Goal: Feedback & Contribution: Contribute content

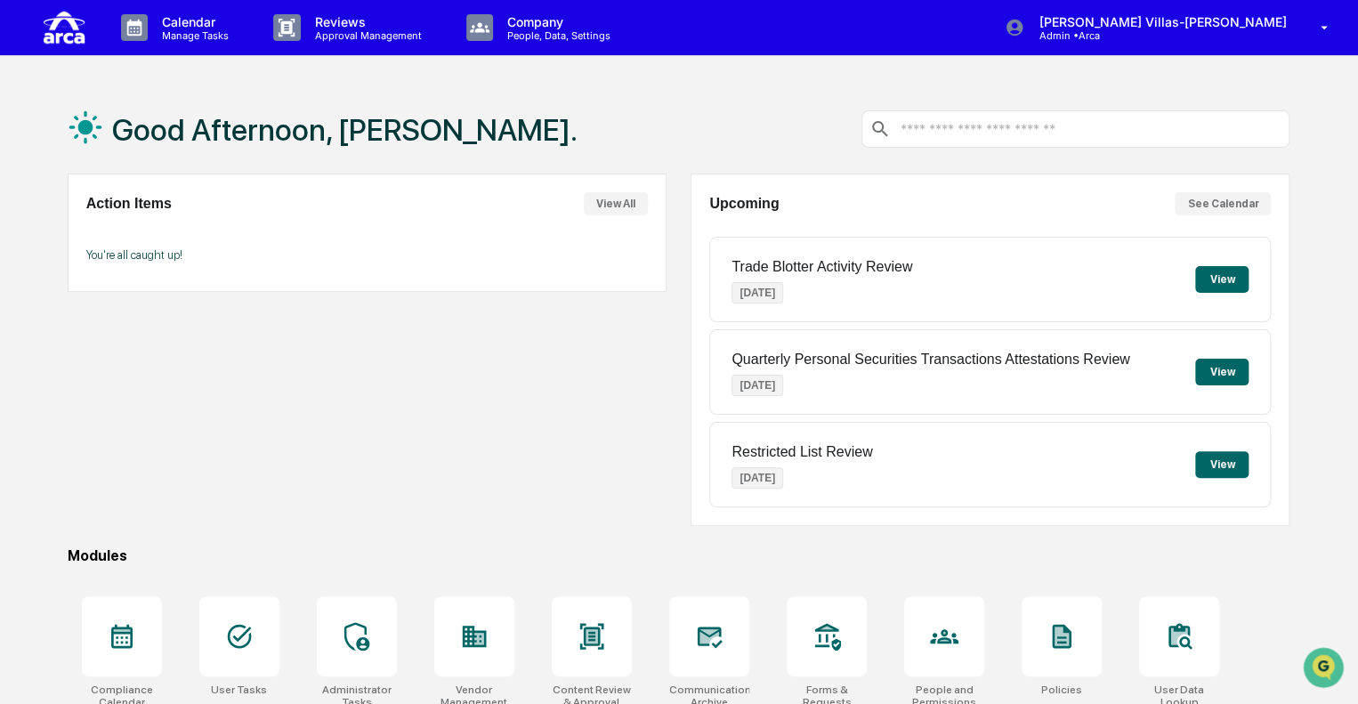
click at [1239, 465] on button "View" at bounding box center [1221, 464] width 53 height 27
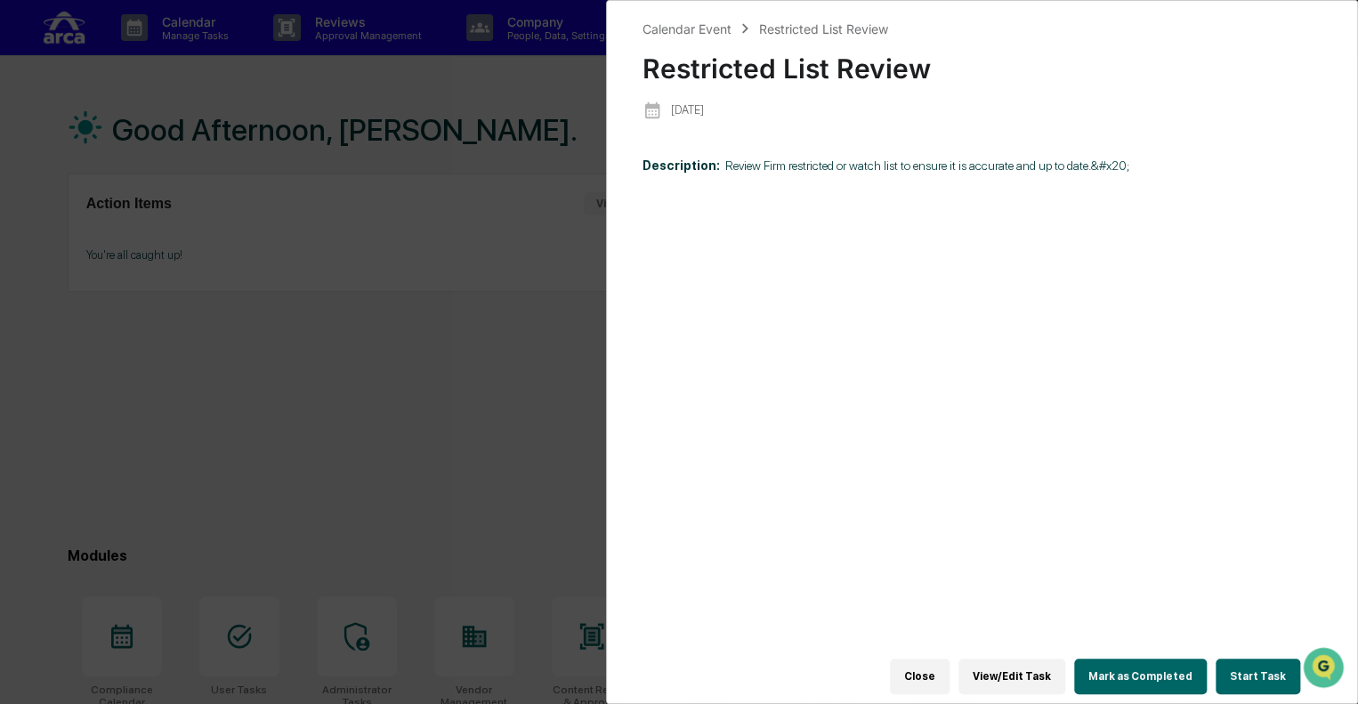
click at [571, 346] on div "Calendar Event Restricted List Review Restricted List Review [DATE] Description…" at bounding box center [679, 352] width 1358 height 704
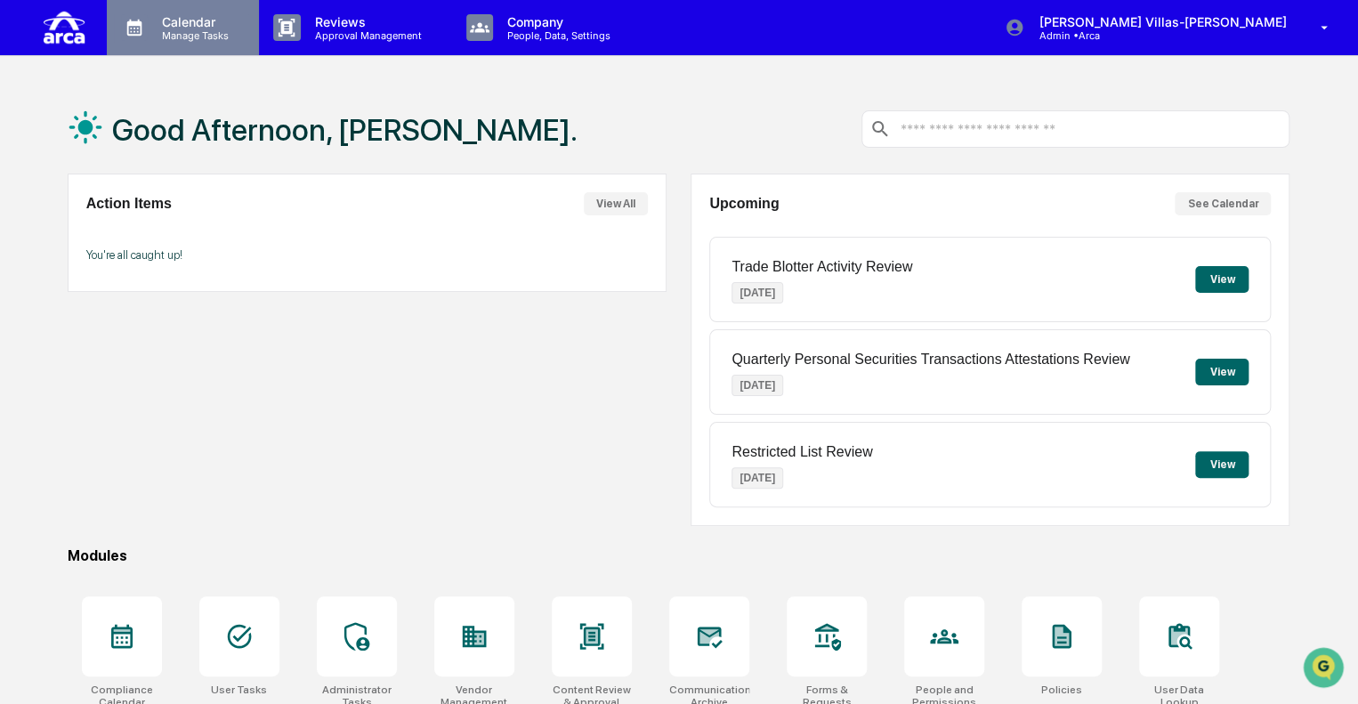
click at [151, 31] on p "Manage Tasks" at bounding box center [193, 35] width 90 height 12
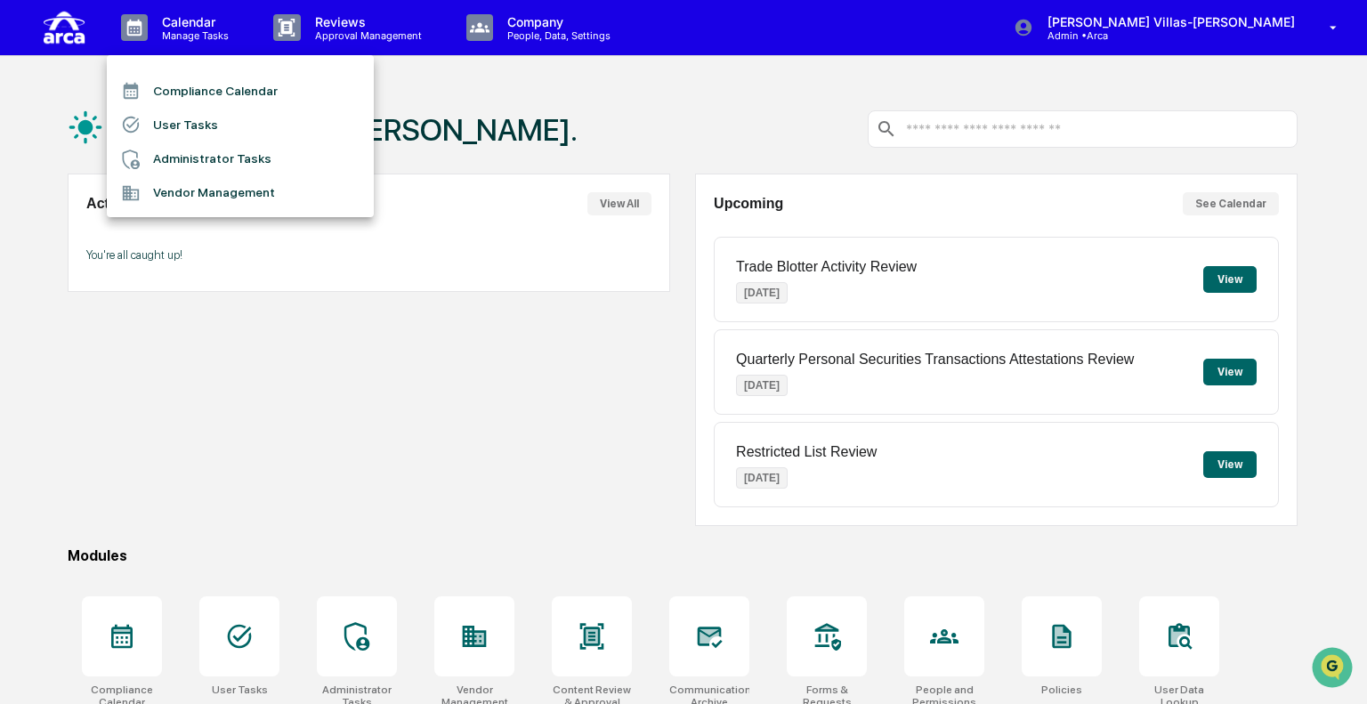
click at [448, 352] on div at bounding box center [683, 352] width 1367 height 704
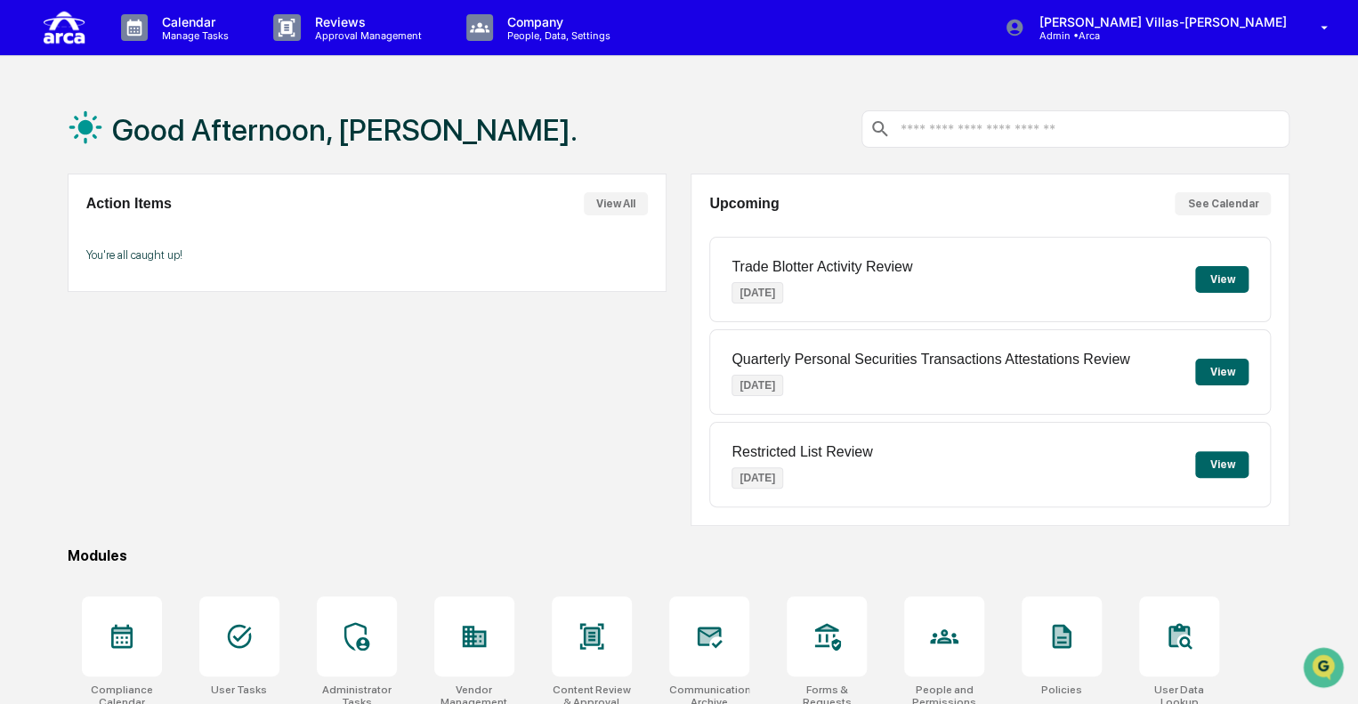
click at [1215, 370] on button "View" at bounding box center [1221, 372] width 53 height 27
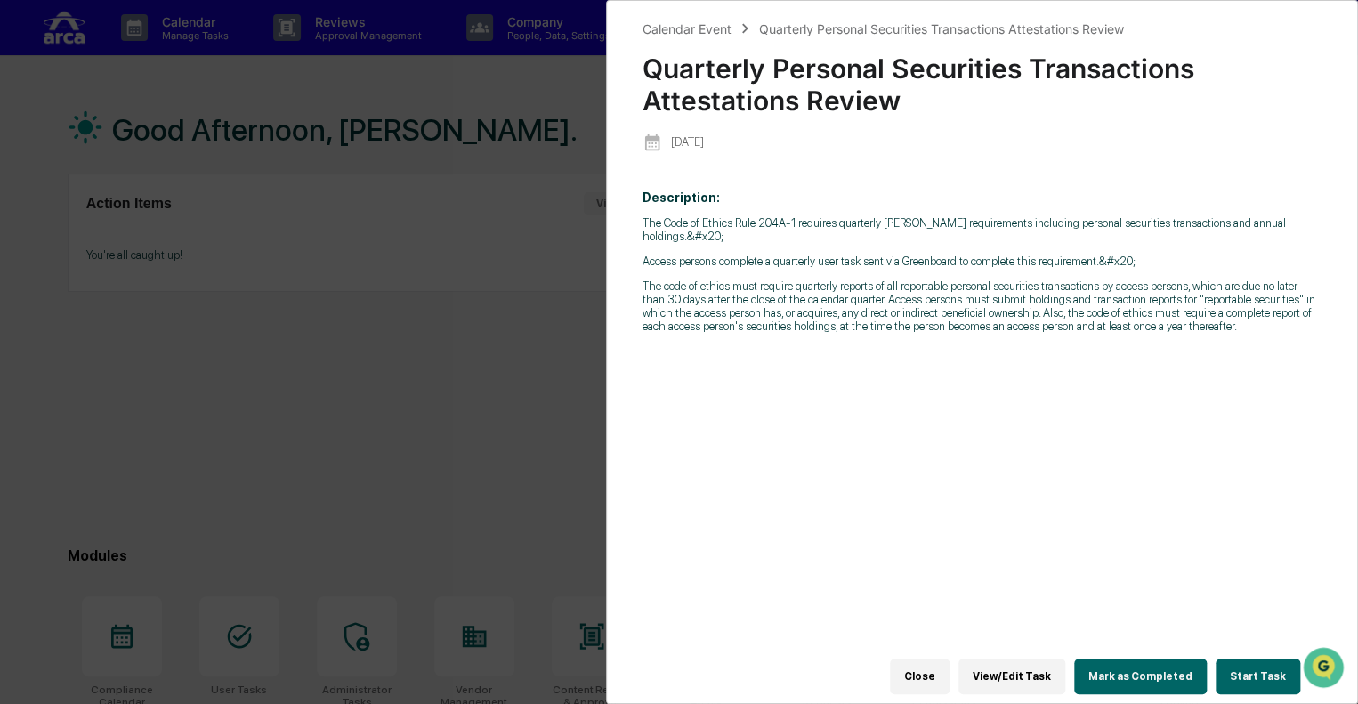
click at [374, 426] on div "Calendar Event Quarterly Personal Securities Transactions Attestations Review Q…" at bounding box center [679, 352] width 1358 height 704
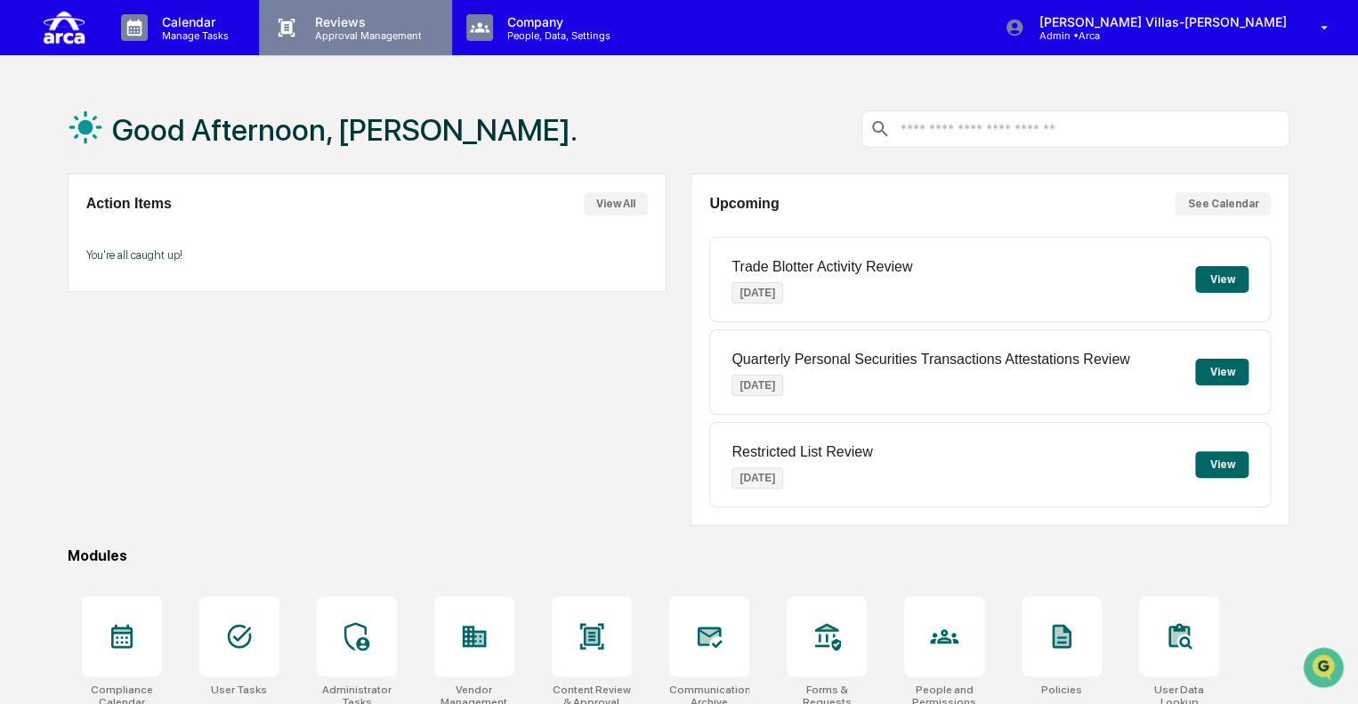
click at [319, 33] on p "Approval Management" at bounding box center [366, 35] width 130 height 12
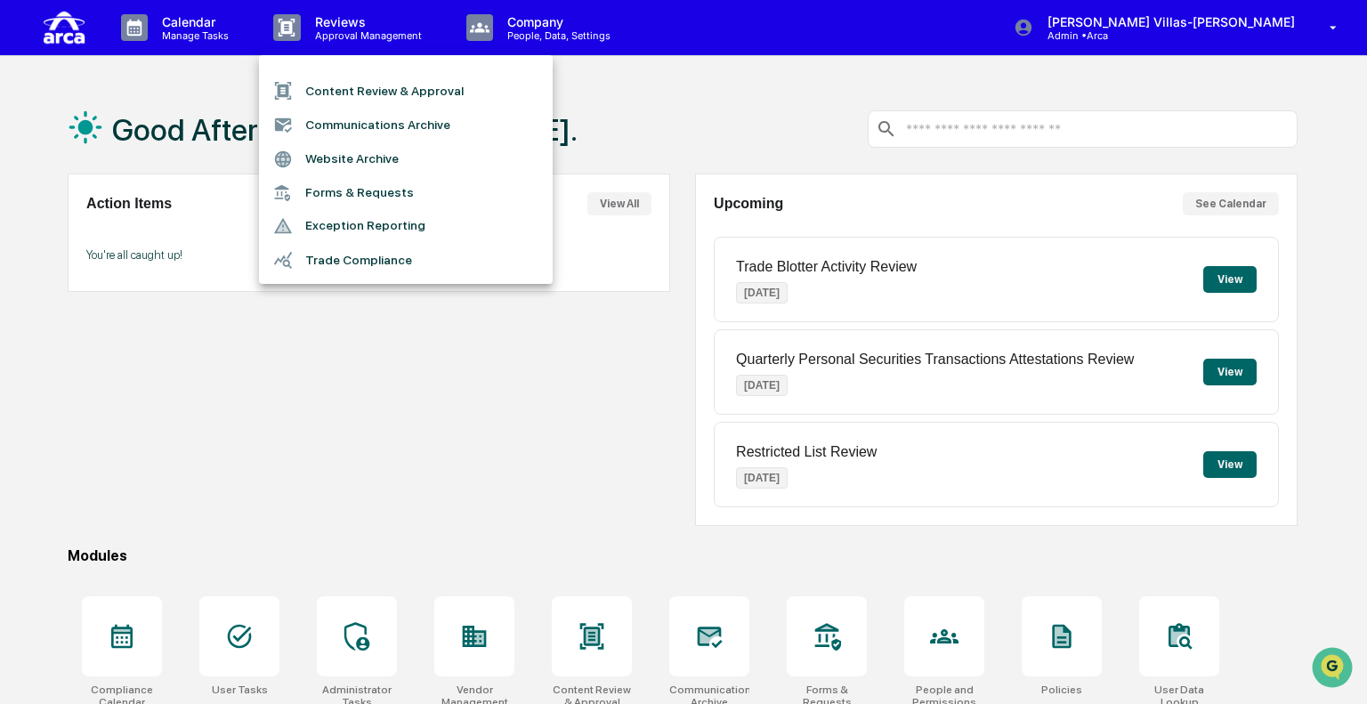
click at [568, 27] on div at bounding box center [683, 352] width 1367 height 704
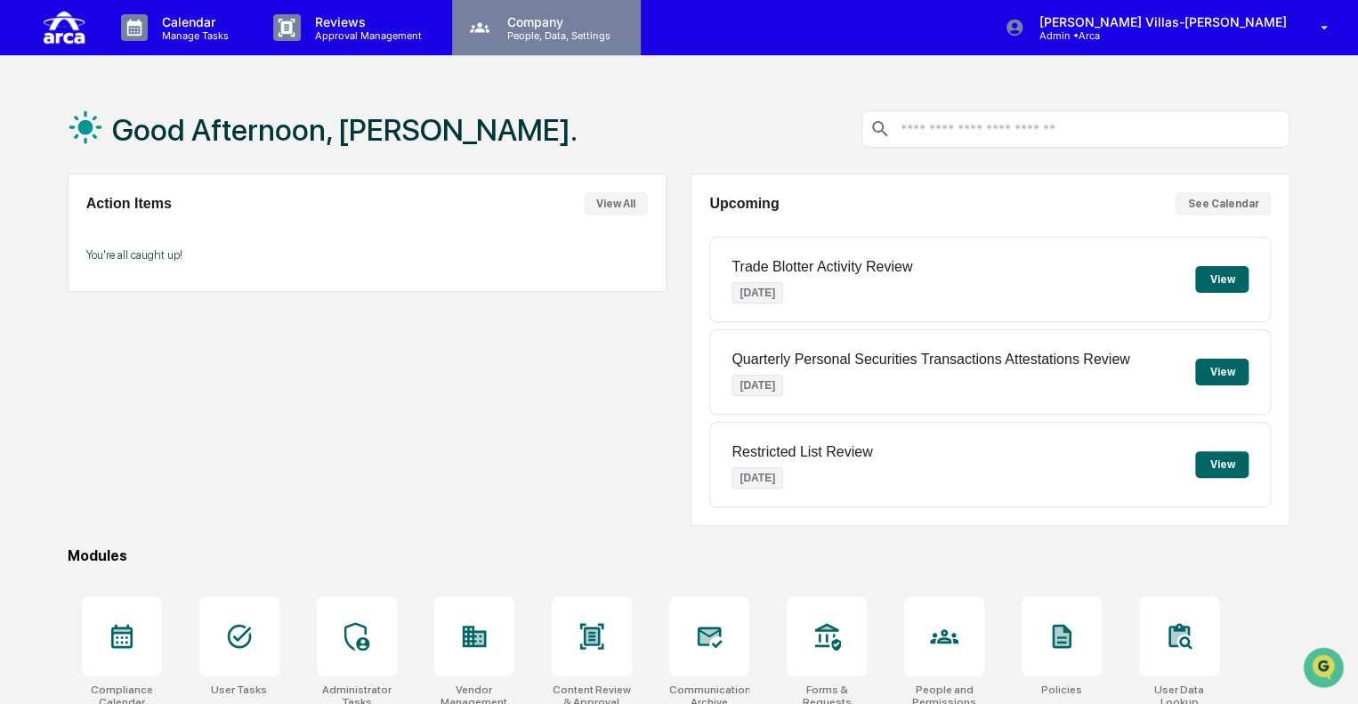
click at [542, 28] on p "Company" at bounding box center [556, 21] width 126 height 15
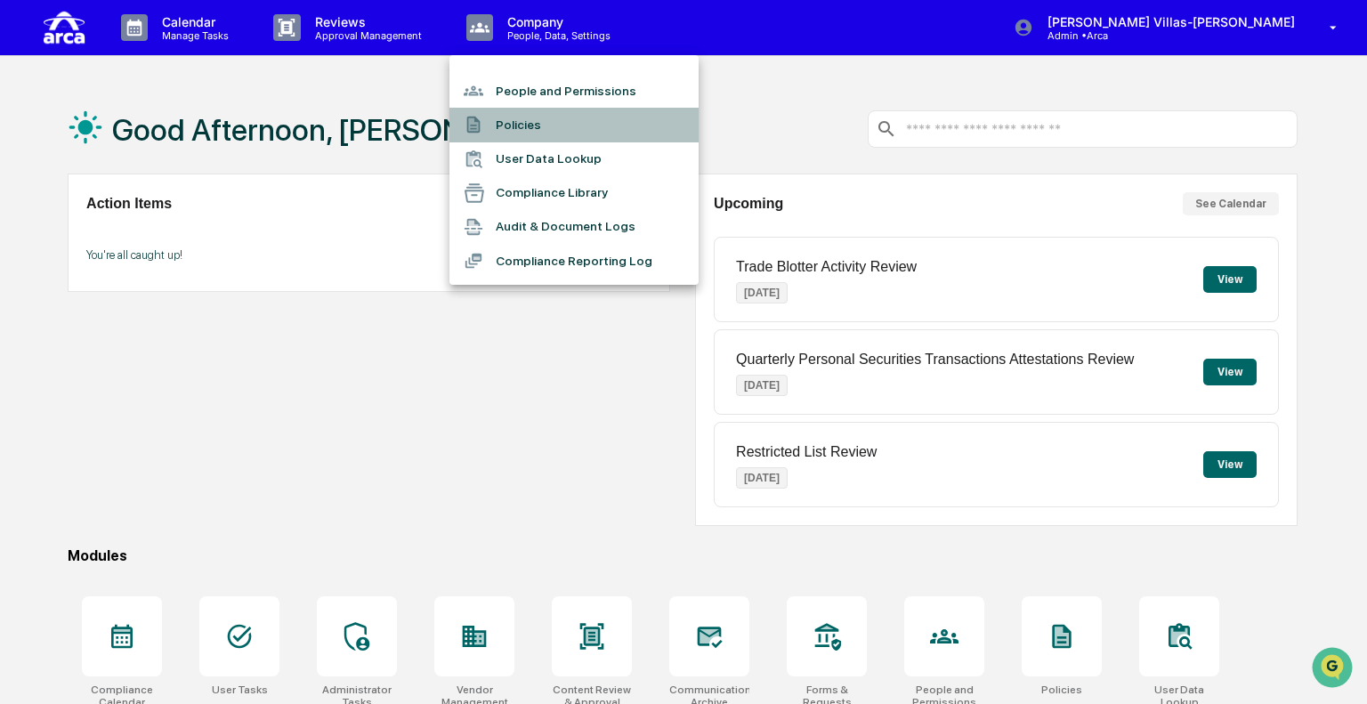
click at [497, 127] on li "Policies" at bounding box center [573, 125] width 249 height 34
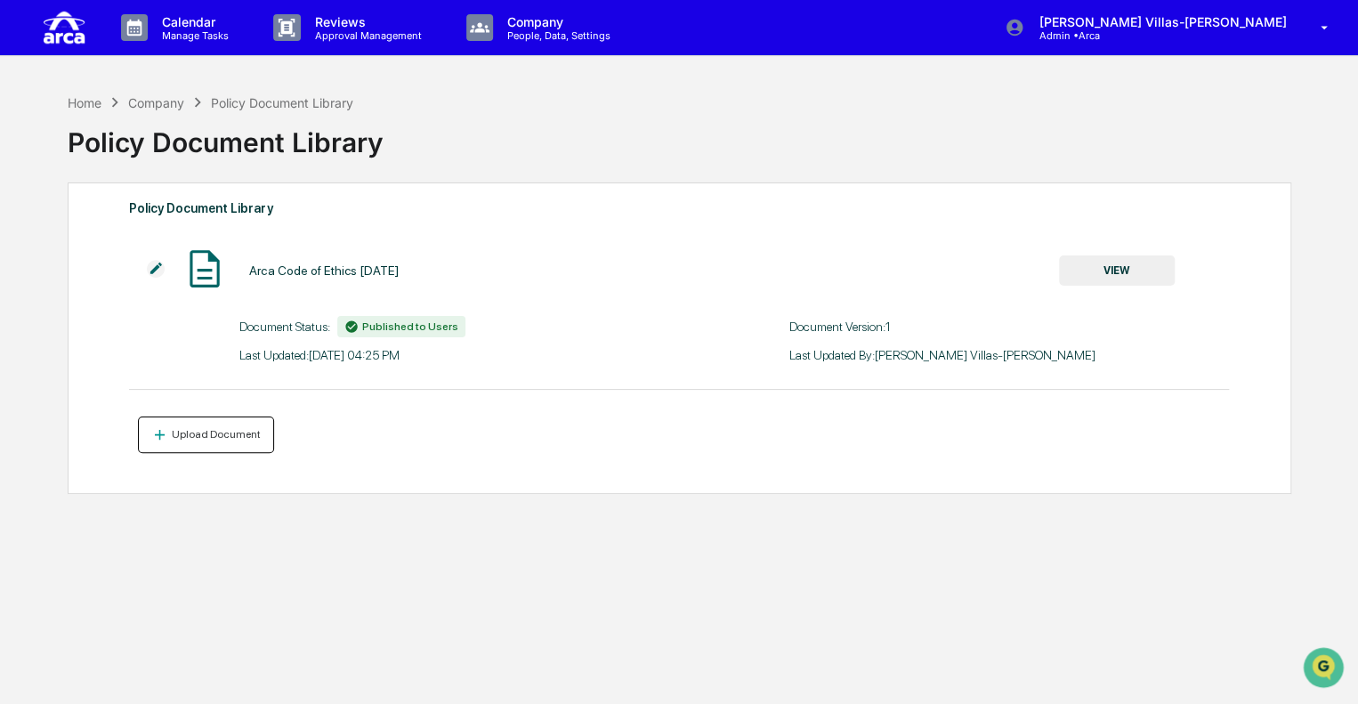
click at [172, 435] on div "Upload Document" at bounding box center [214, 434] width 93 height 12
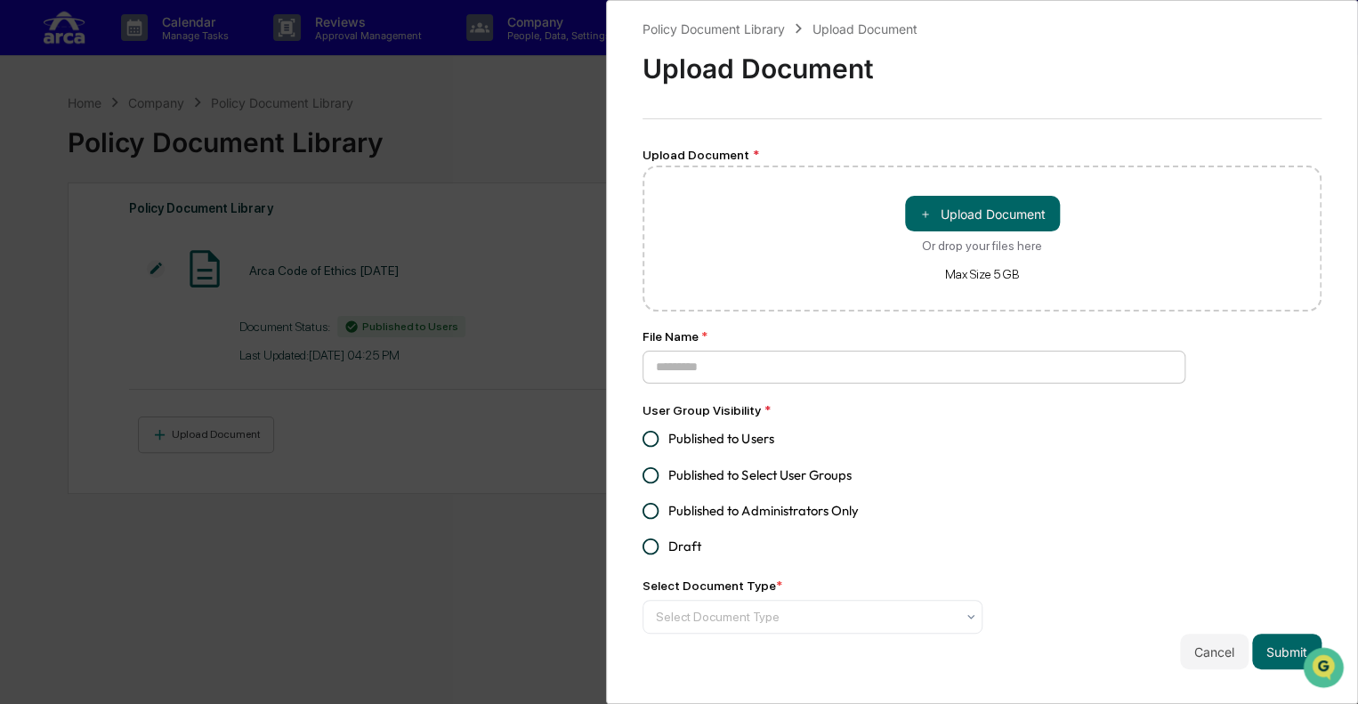
scroll to position [6, 0]
click at [969, 215] on button "＋ Upload Document" at bounding box center [982, 214] width 155 height 36
type input "**********"
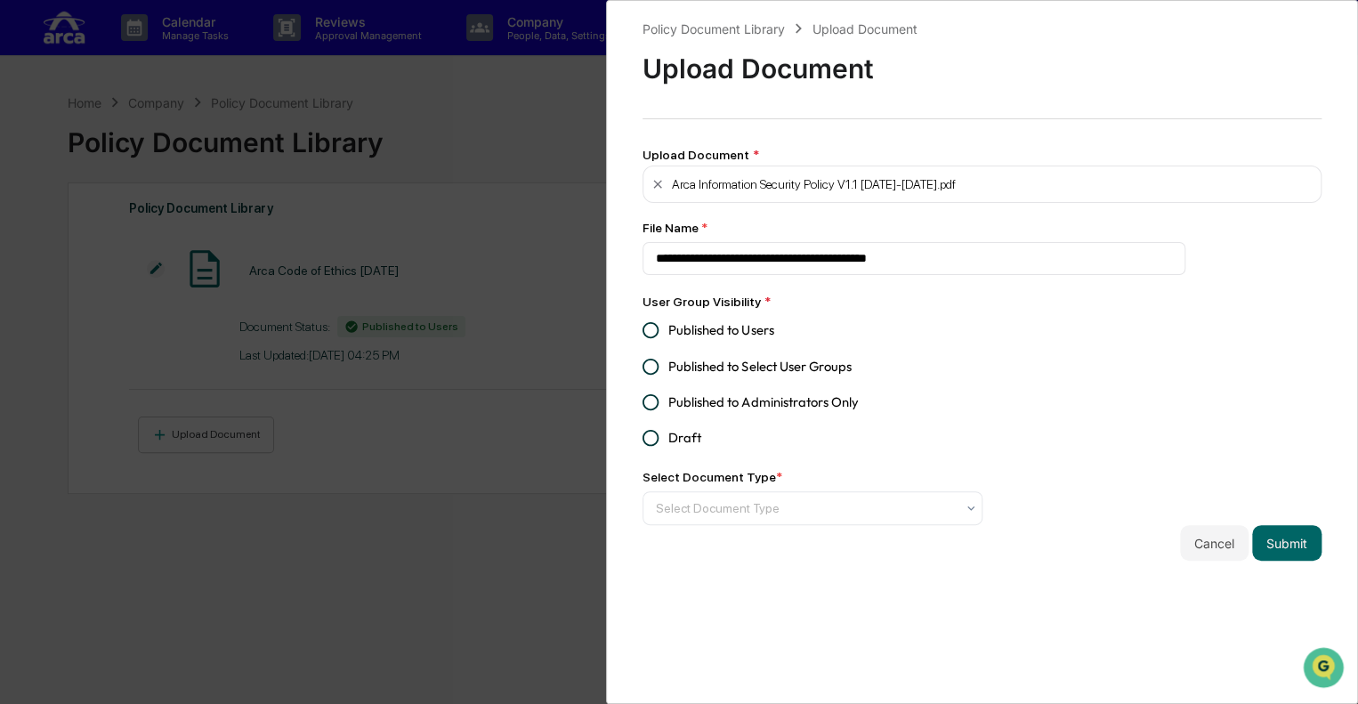
click at [734, 330] on span "Published to Users" at bounding box center [720, 330] width 105 height 20
click at [1275, 545] on button "Submit" at bounding box center [1286, 543] width 69 height 36
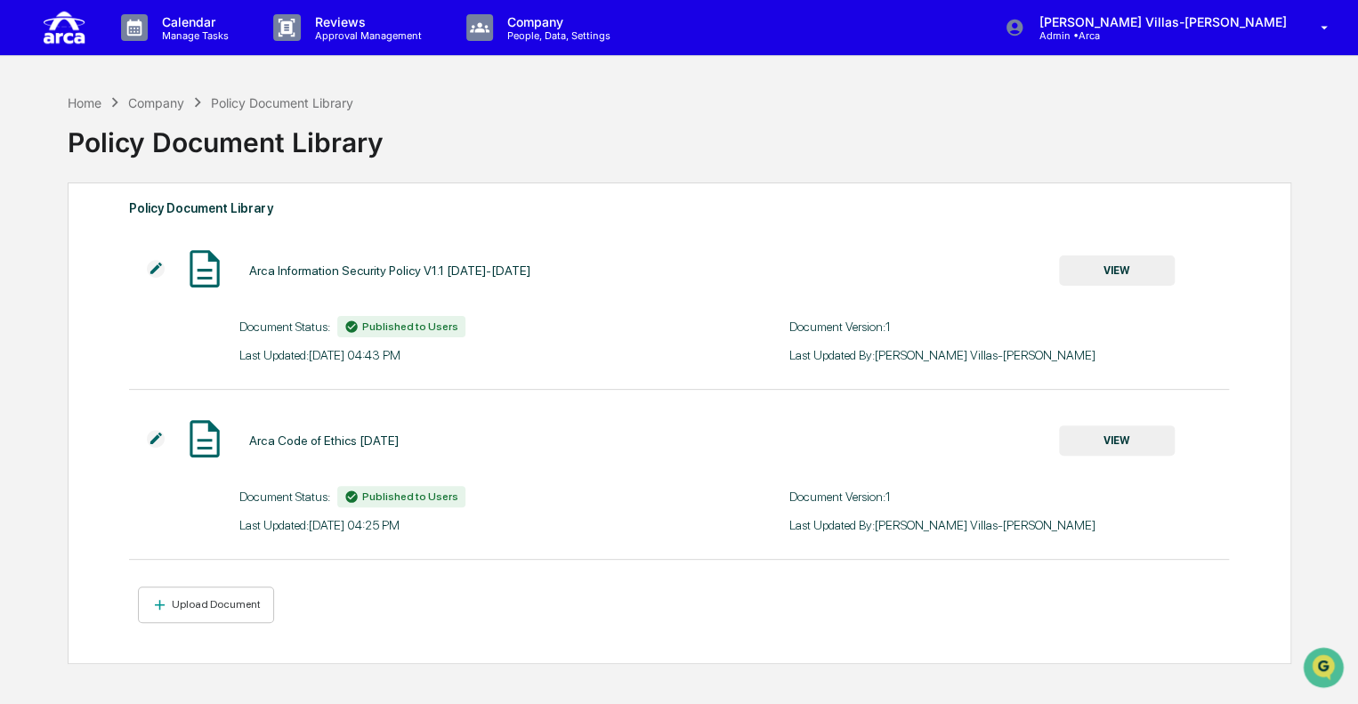
click at [1122, 277] on button "VIEW" at bounding box center [1117, 270] width 116 height 30
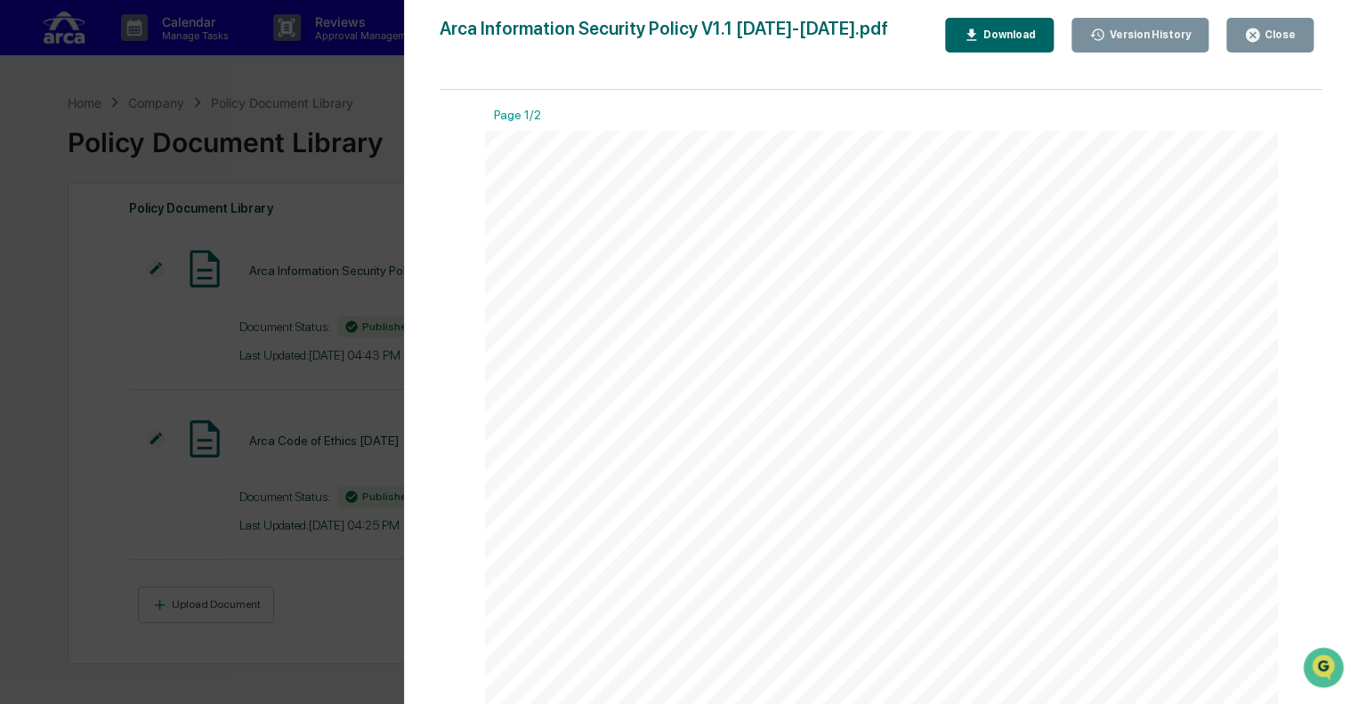
click at [271, 223] on div "Version History [DATE] 11:43 PM [PERSON_NAME]-[PERSON_NAME] Information Securit…" at bounding box center [679, 352] width 1358 height 704
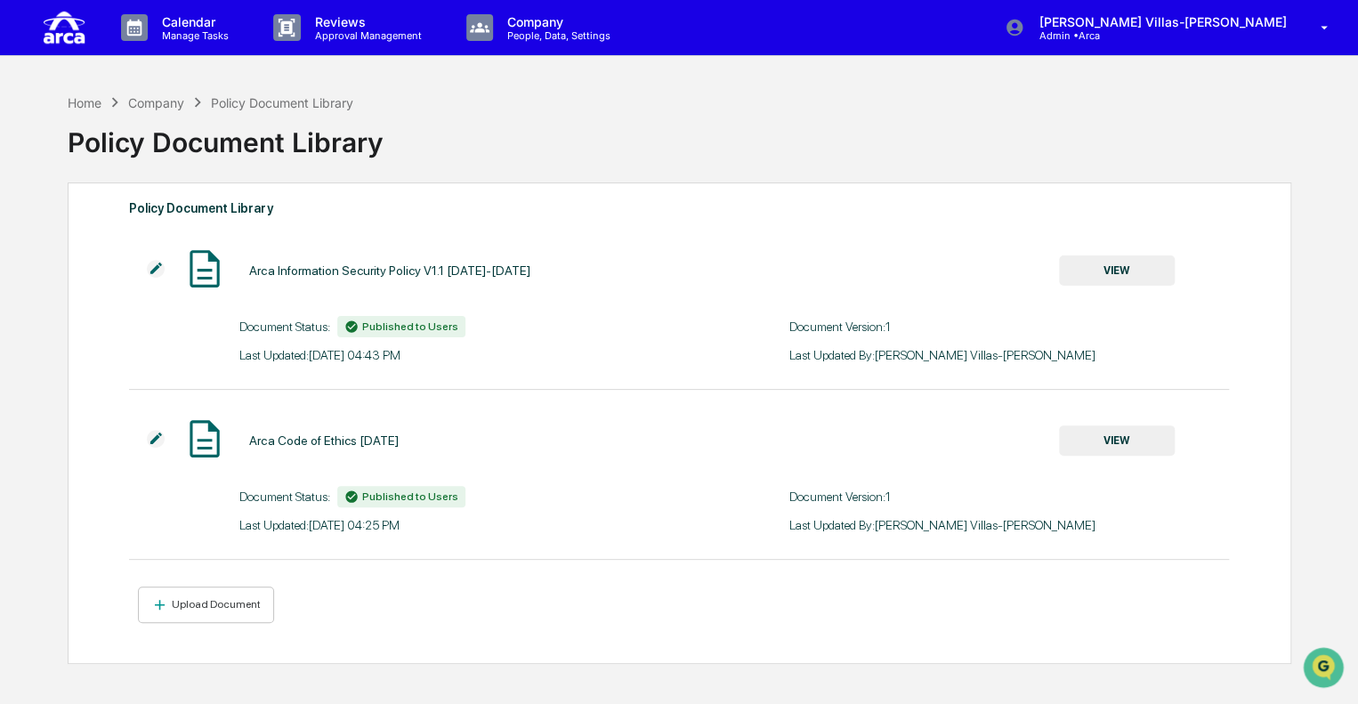
click at [1118, 452] on button "VIEW" at bounding box center [1117, 440] width 116 height 30
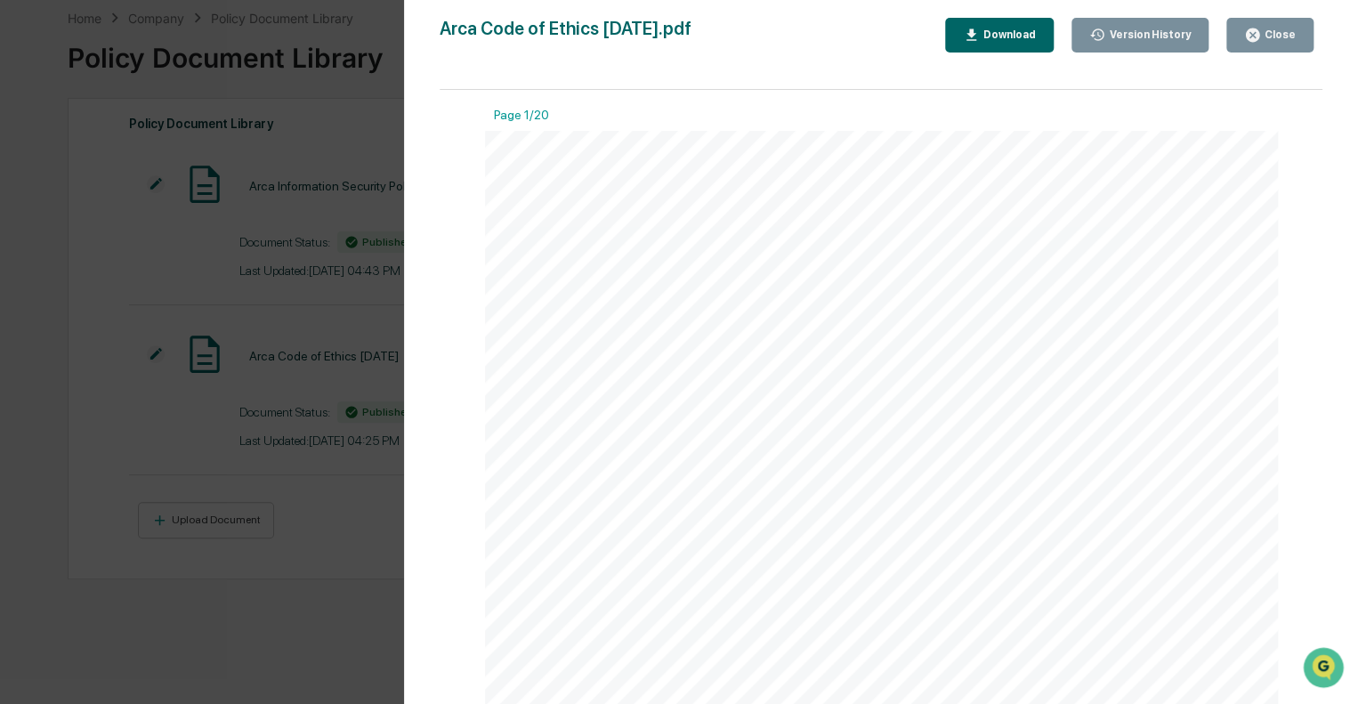
click at [1285, 44] on button "Close" at bounding box center [1269, 35] width 87 height 35
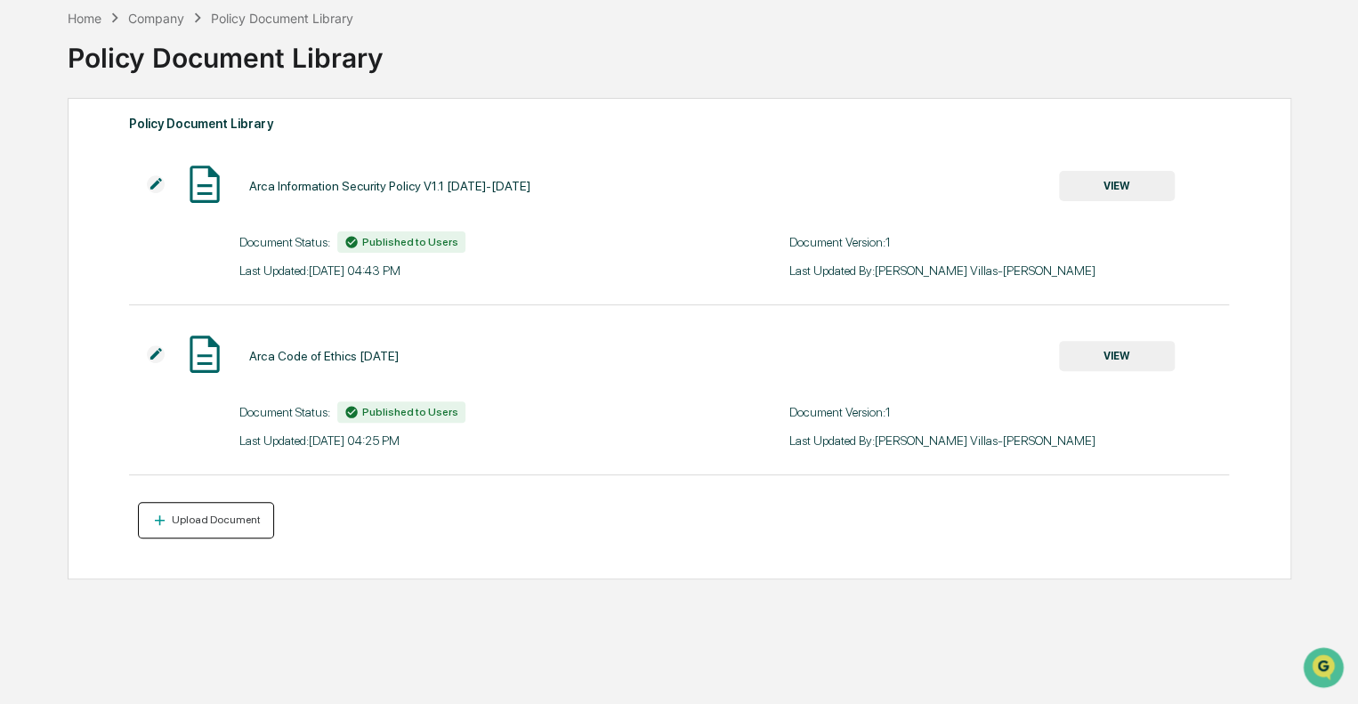
click at [194, 529] on div "Upload Document" at bounding box center [205, 520] width 109 height 17
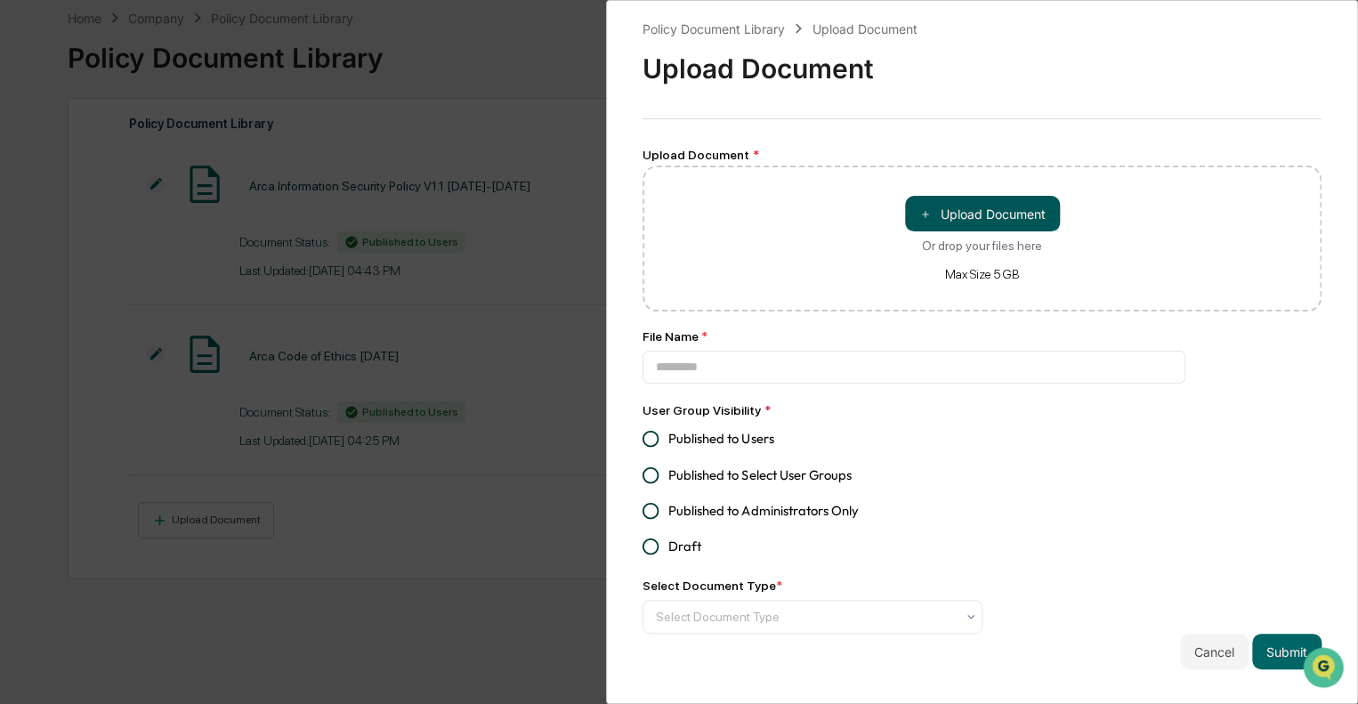
click at [989, 209] on button "＋ Upload Document" at bounding box center [982, 214] width 155 height 36
type input "**********"
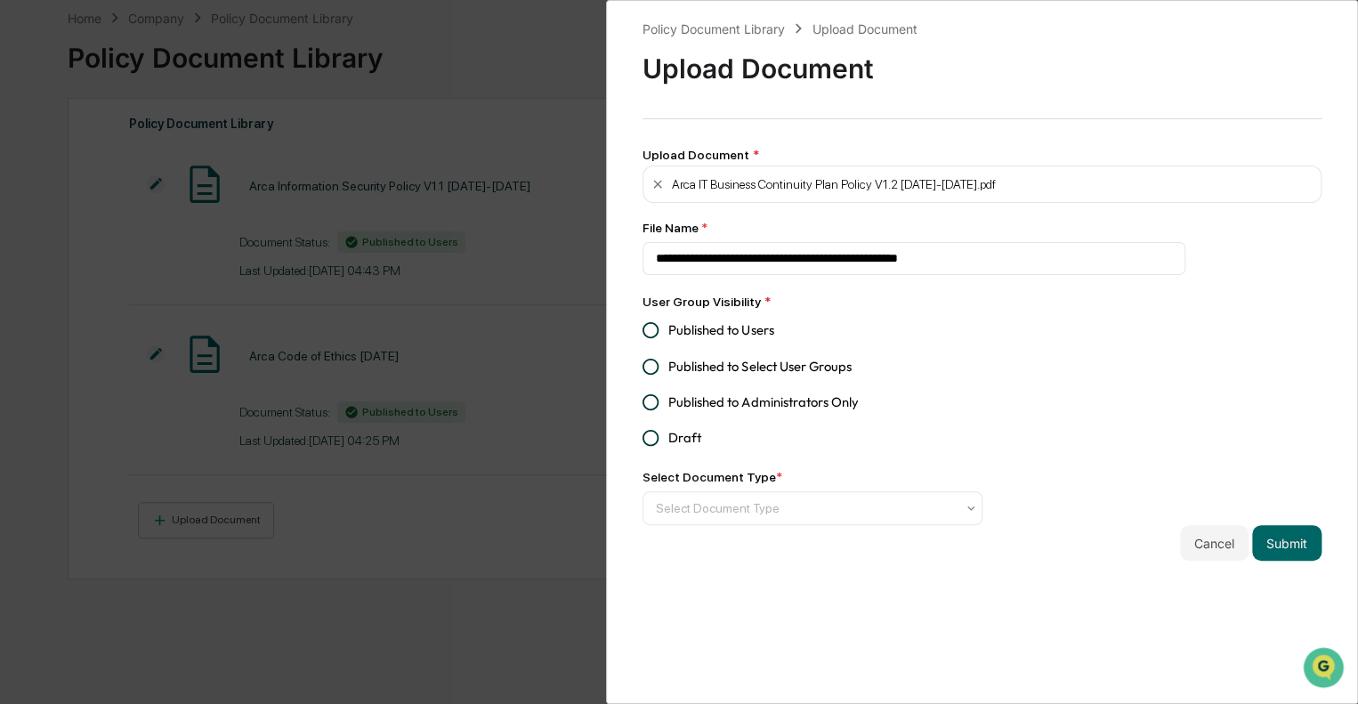
click at [715, 335] on span "Published to Users" at bounding box center [720, 330] width 105 height 20
click at [1275, 550] on button "Submit" at bounding box center [1286, 543] width 69 height 36
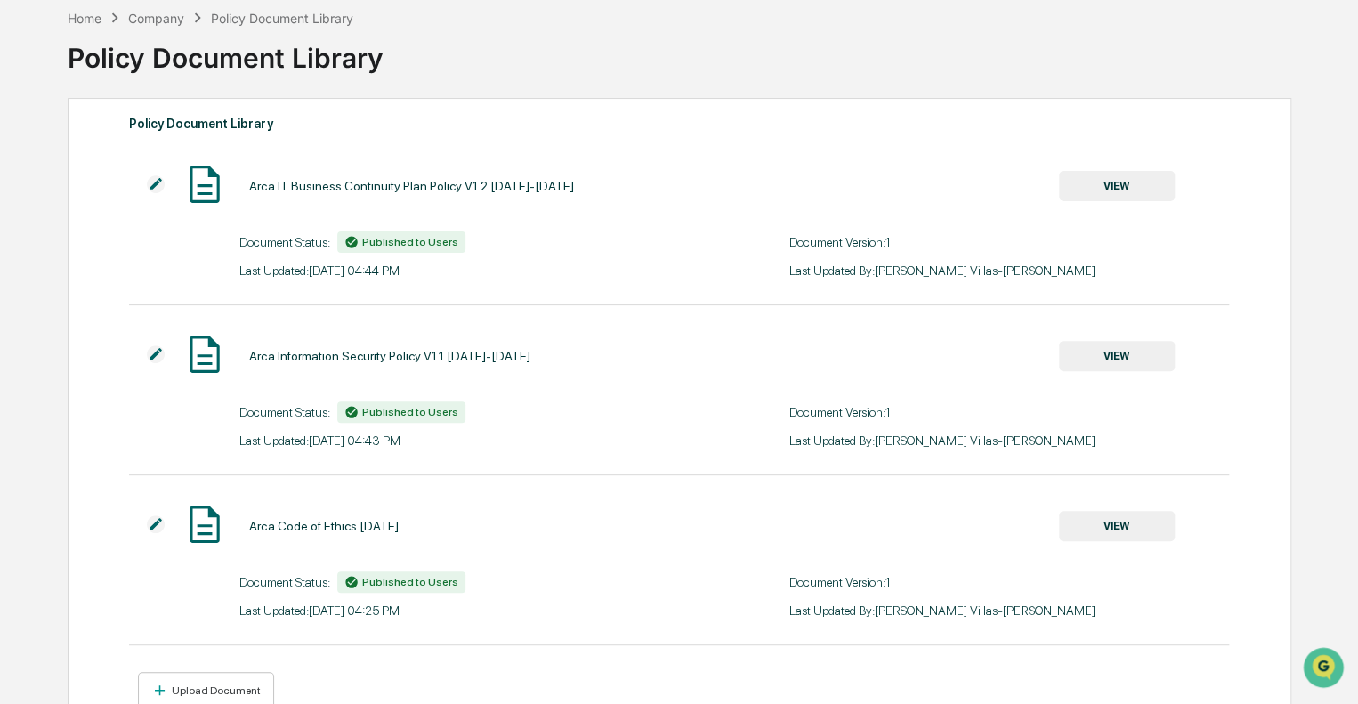
scroll to position [141, 0]
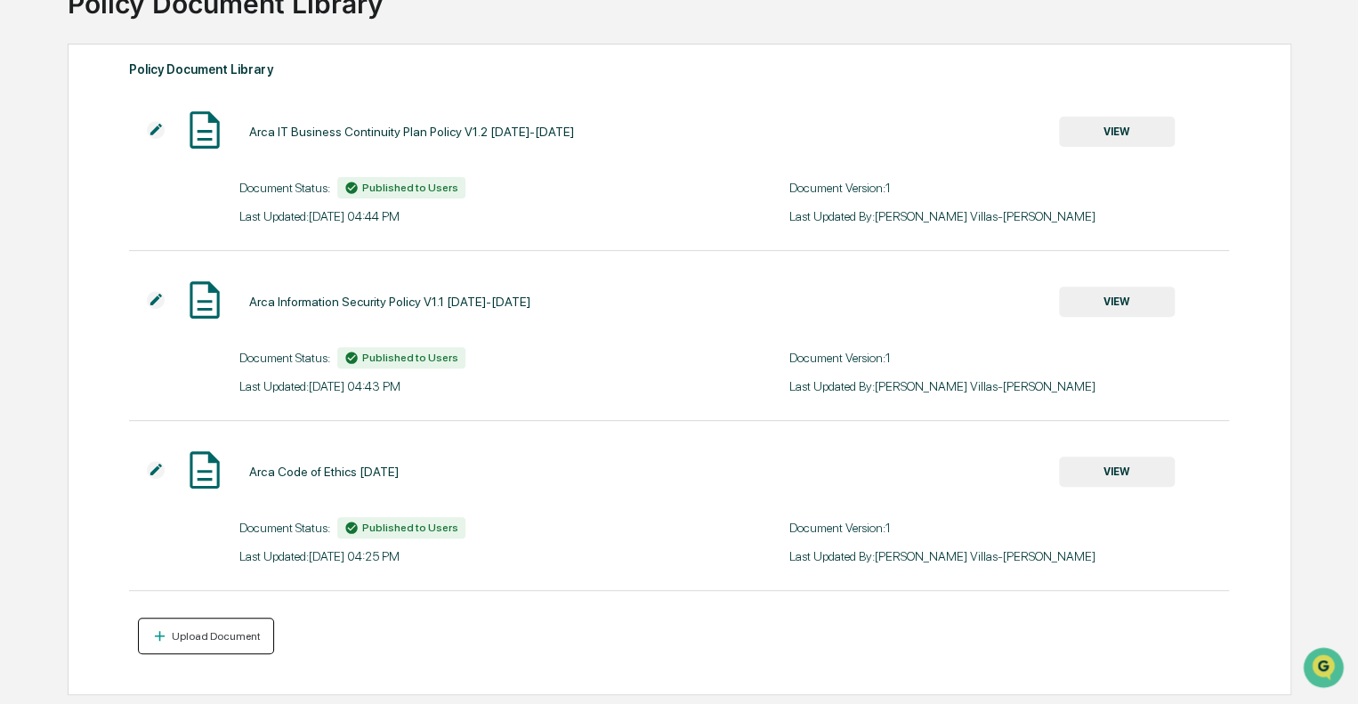
click at [203, 637] on div "Upload Document" at bounding box center [214, 636] width 93 height 12
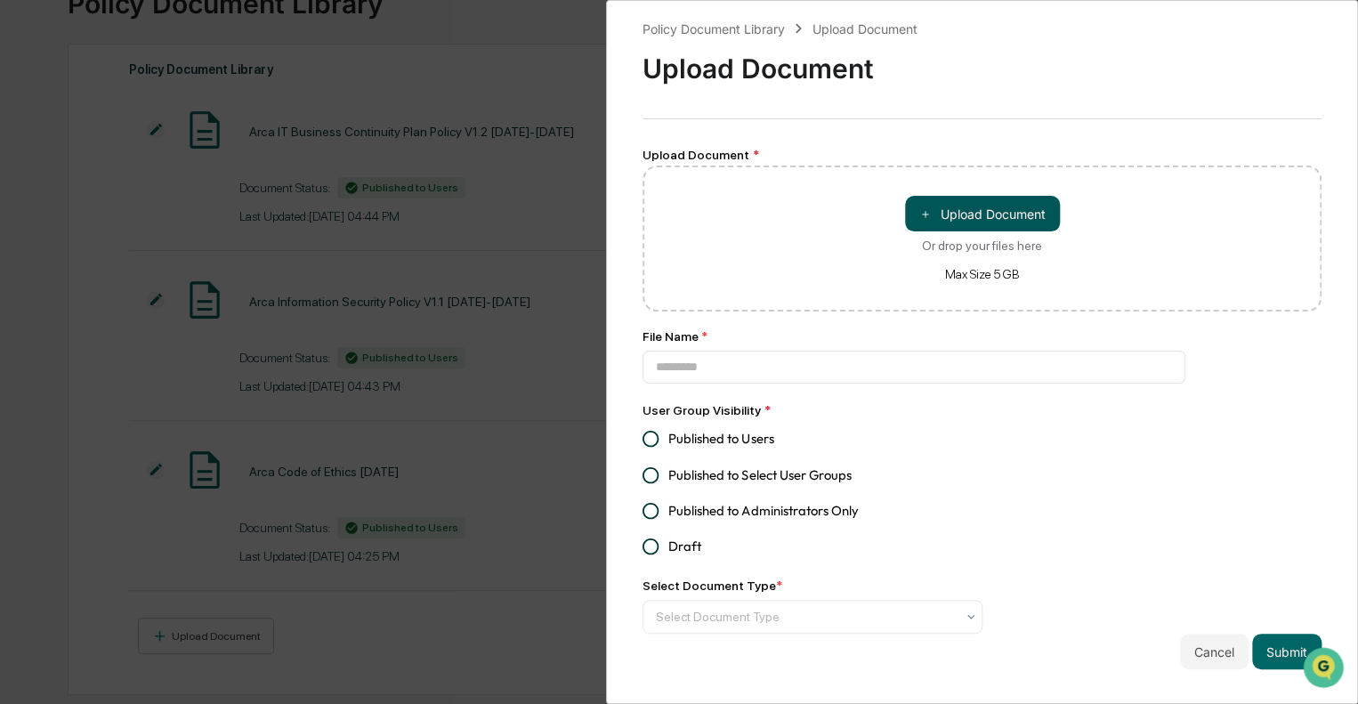
click at [962, 226] on button "＋ Upload Document" at bounding box center [982, 214] width 155 height 36
type input "**********"
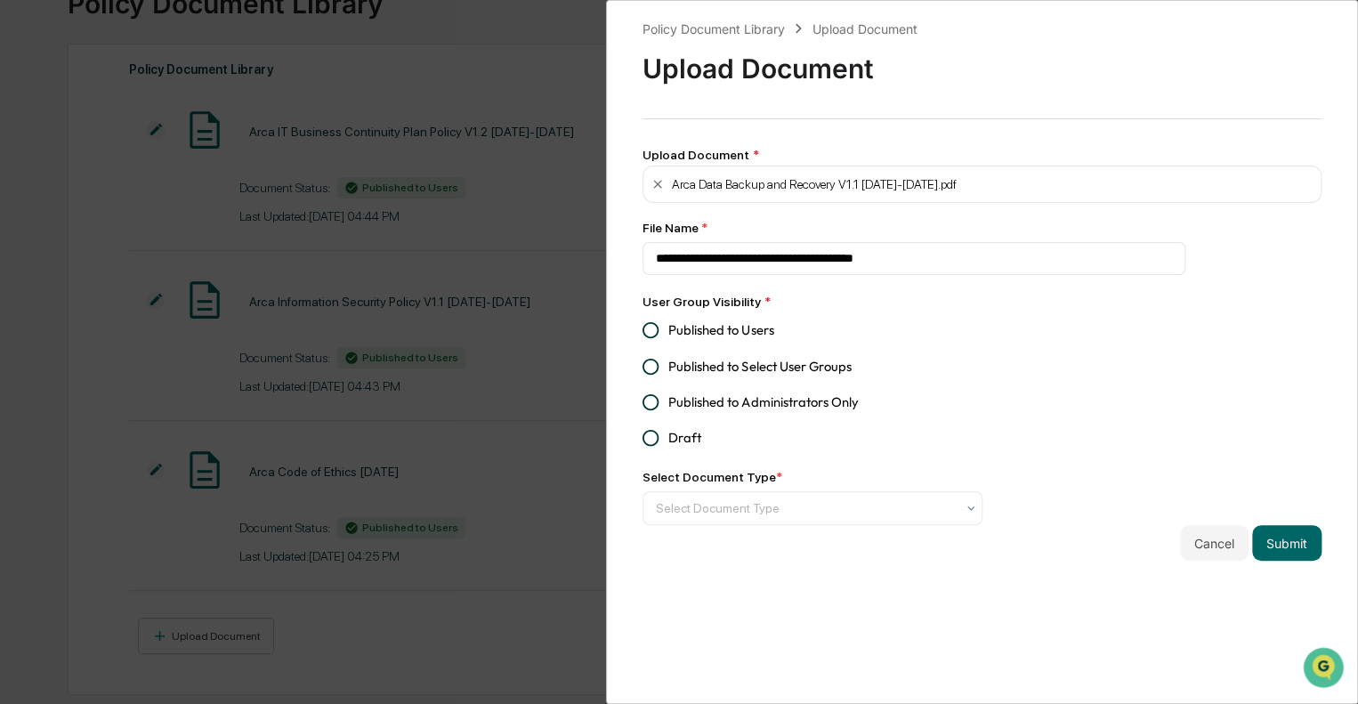
click at [683, 327] on span "Published to Users" at bounding box center [720, 330] width 105 height 20
click at [905, 511] on div at bounding box center [805, 508] width 299 height 18
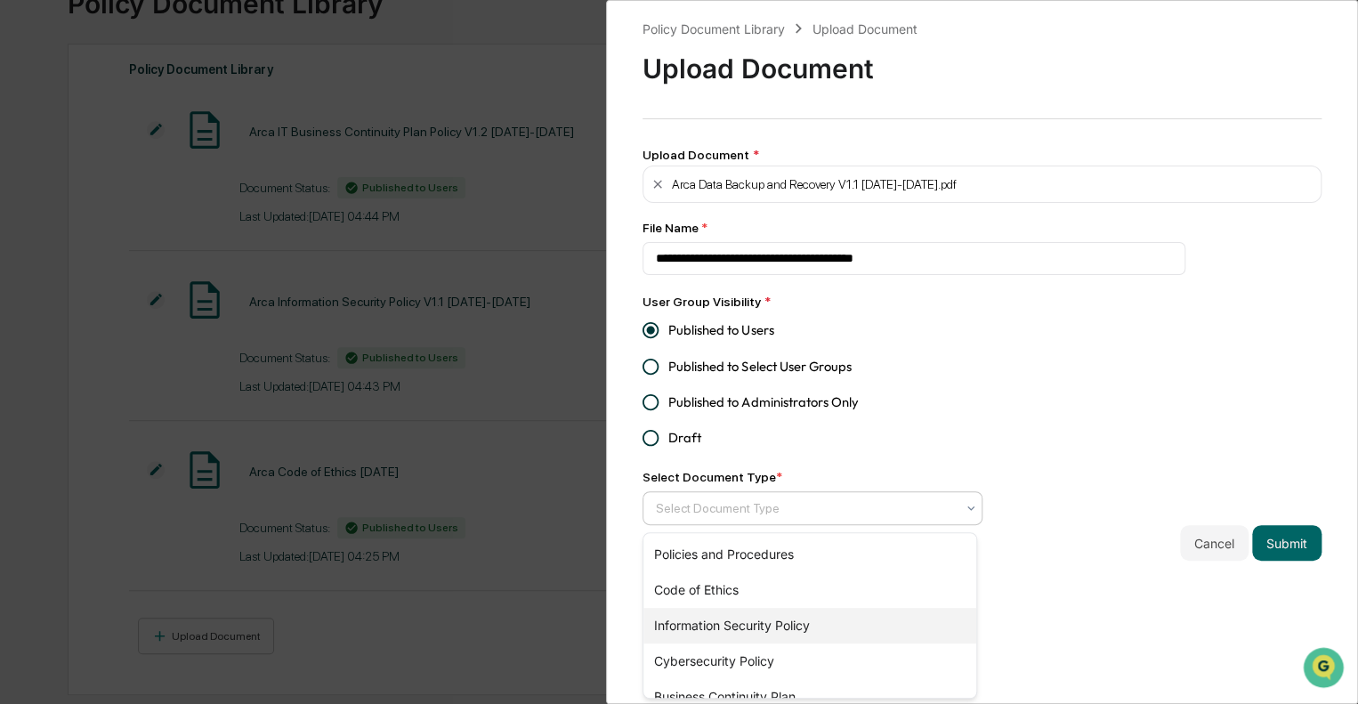
scroll to position [56, 0]
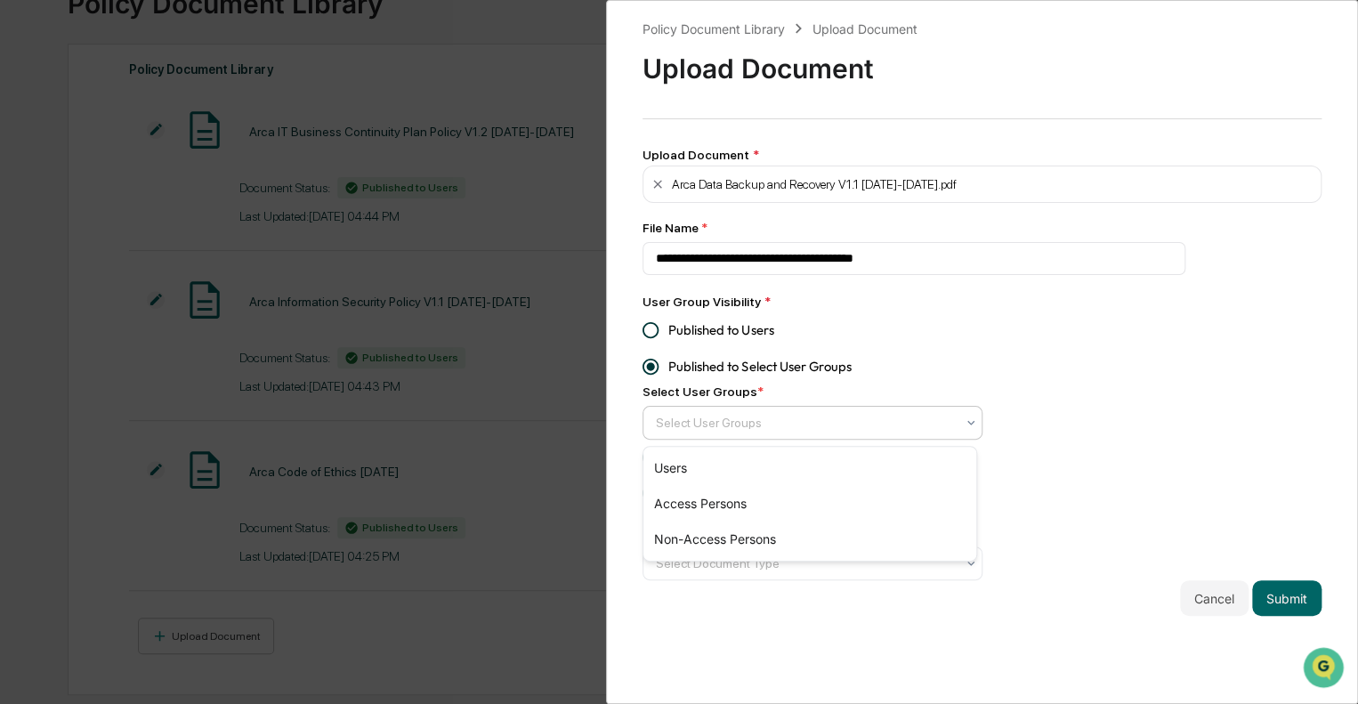
click at [775, 424] on div at bounding box center [805, 423] width 299 height 18
click at [1011, 319] on div "**********" at bounding box center [981, 317] width 679 height 597
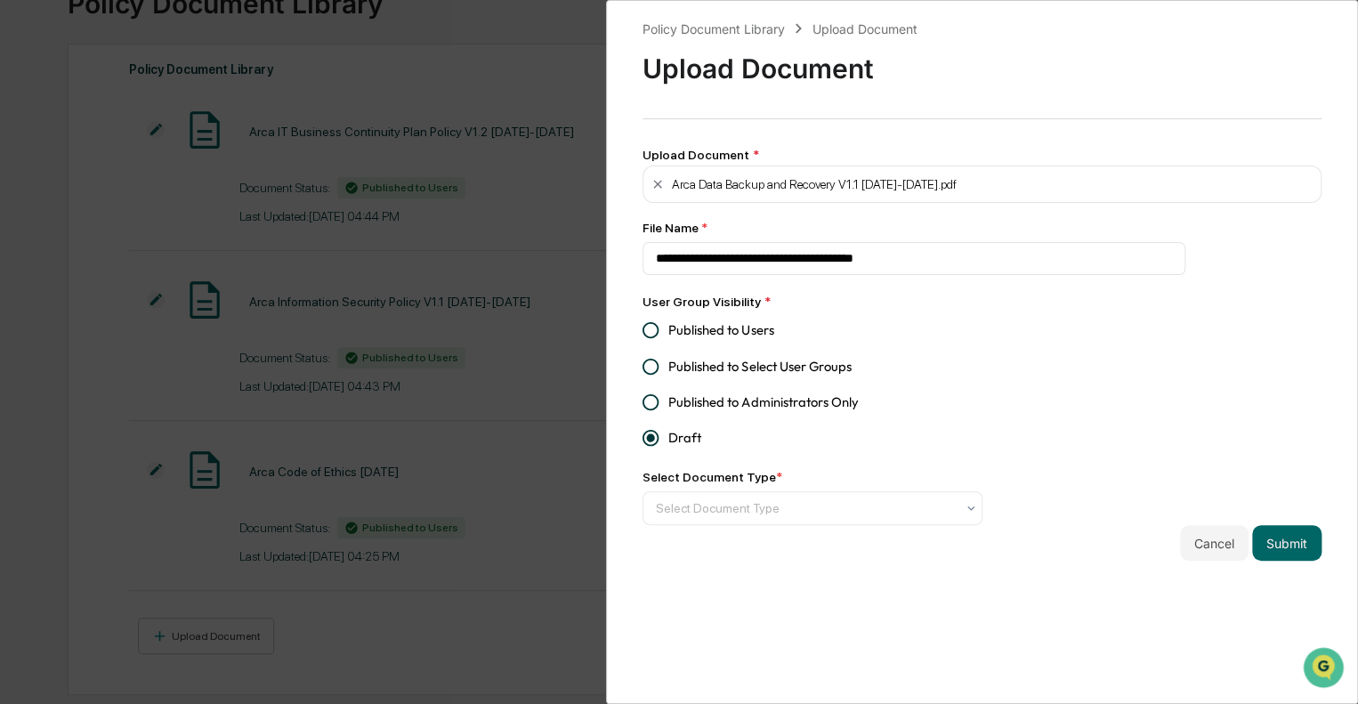
click at [988, 343] on div "**********" at bounding box center [981, 290] width 679 height 542
click at [1181, 543] on button "Cancel" at bounding box center [1214, 543] width 69 height 36
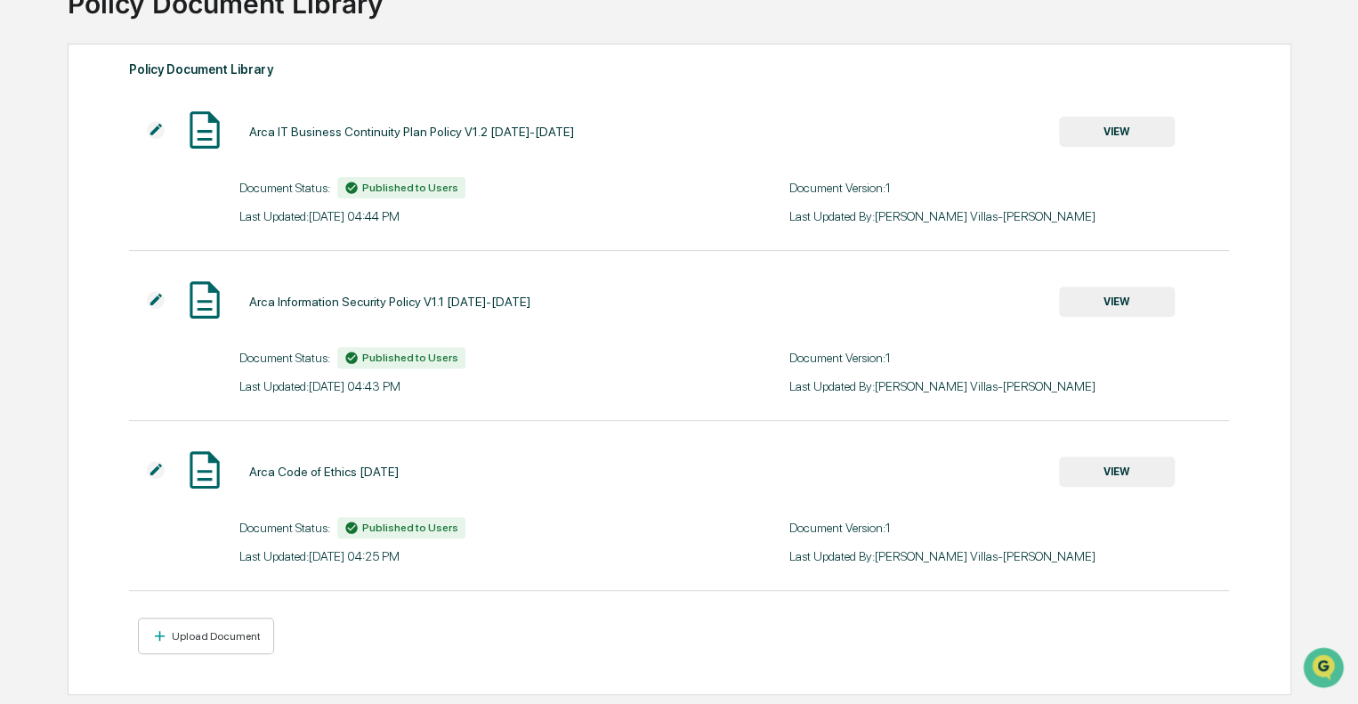
click at [1094, 122] on button "VIEW" at bounding box center [1117, 132] width 116 height 30
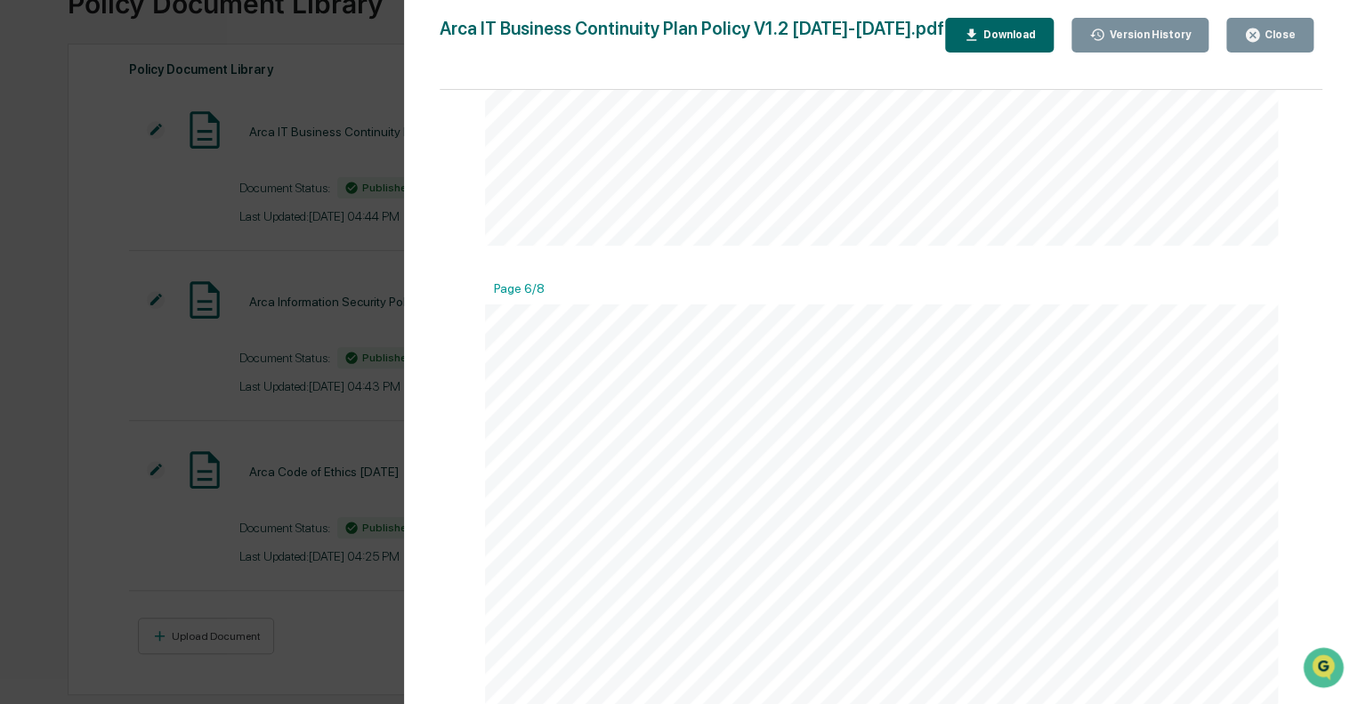
scroll to position [4894, 0]
click at [267, 262] on div "Version History [DATE] 11:44 PM [PERSON_NAME]-[PERSON_NAME] IT Business Continu…" at bounding box center [679, 352] width 1358 height 704
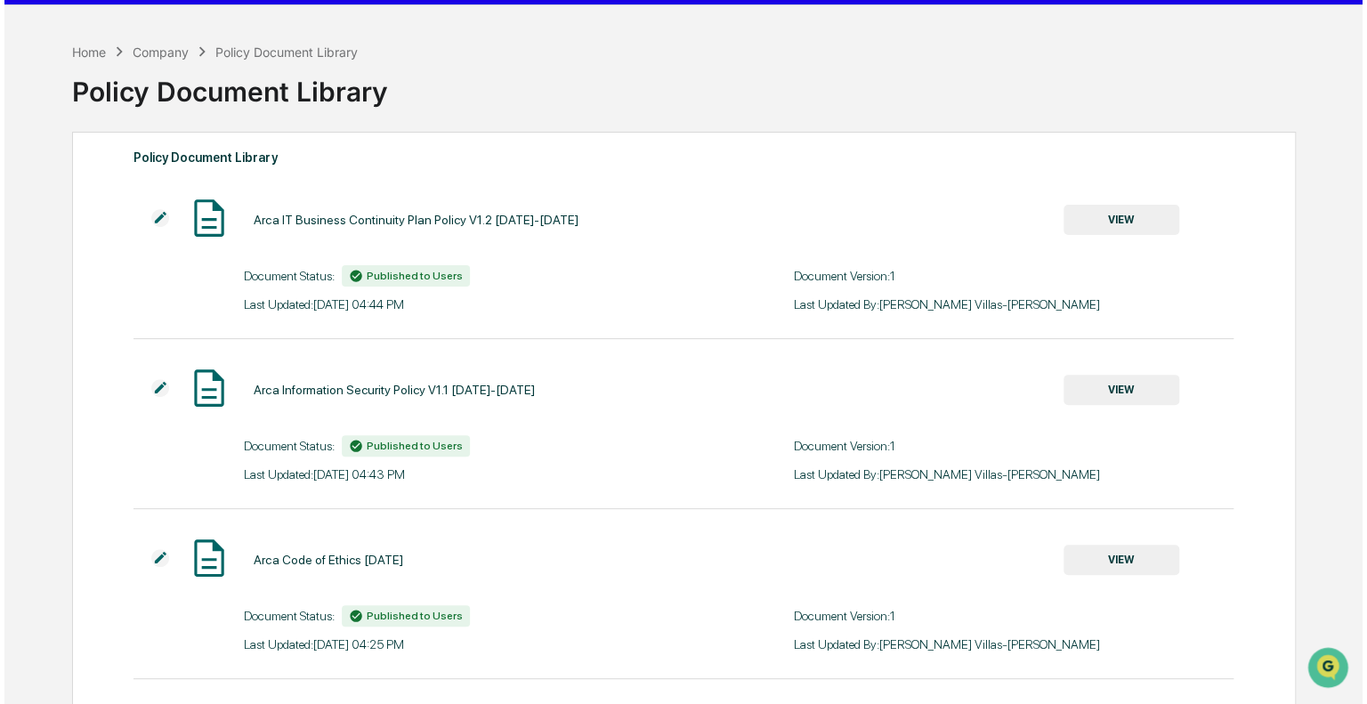
scroll to position [0, 0]
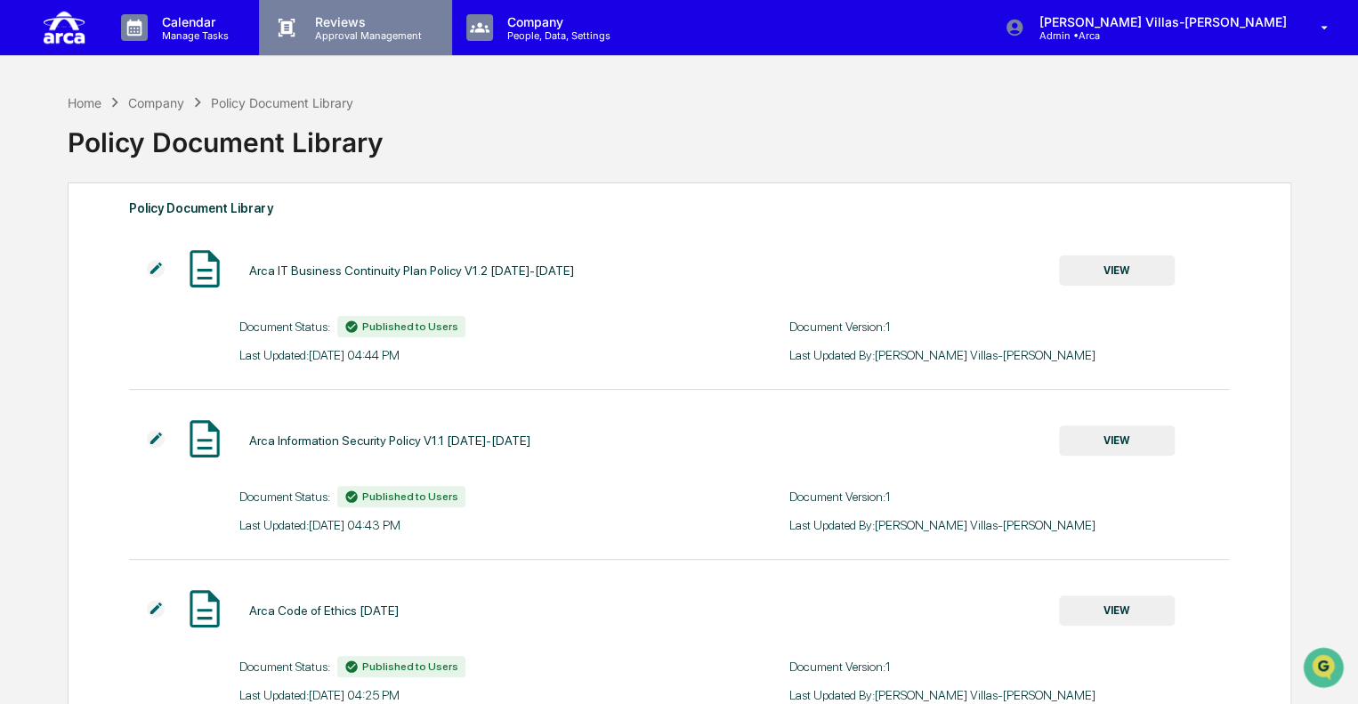
click at [337, 29] on p "Approval Management" at bounding box center [366, 35] width 130 height 12
